Goal: Transaction & Acquisition: Purchase product/service

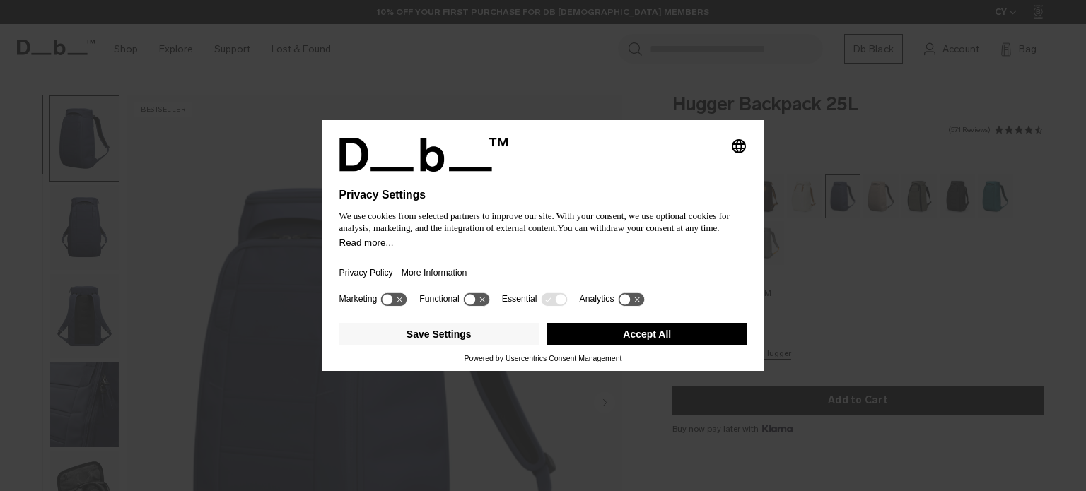
click at [666, 177] on div at bounding box center [543, 180] width 408 height 17
click at [598, 323] on div "Save Settings Accept All" at bounding box center [543, 335] width 408 height 37
click at [638, 339] on button "Accept All" at bounding box center [647, 334] width 200 height 23
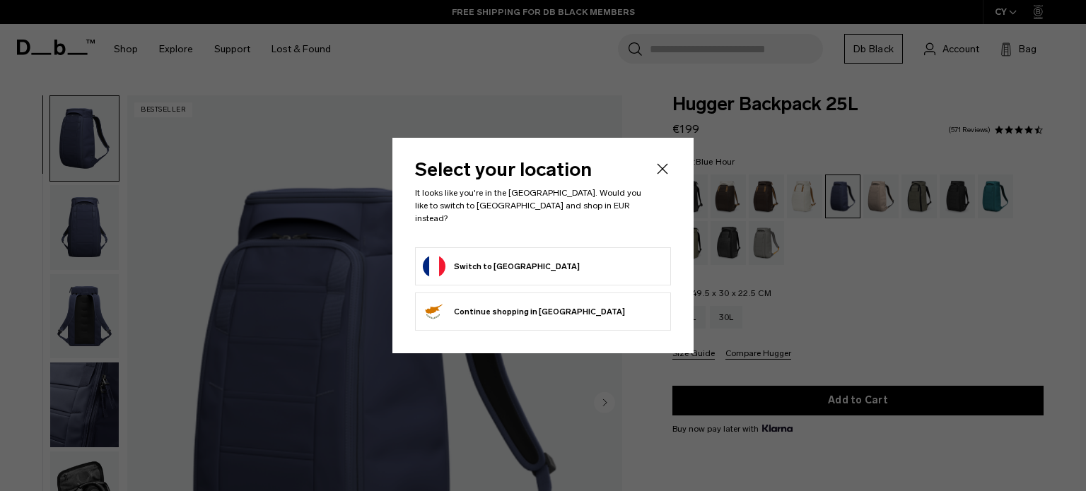
click at [670, 166] on div "Select your location It looks like you're in the [GEOGRAPHIC_DATA]. Would you l…" at bounding box center [542, 246] width 301 height 216
click at [662, 174] on icon "Close" at bounding box center [662, 168] width 17 height 17
